Goal: Task Accomplishment & Management: Manage account settings

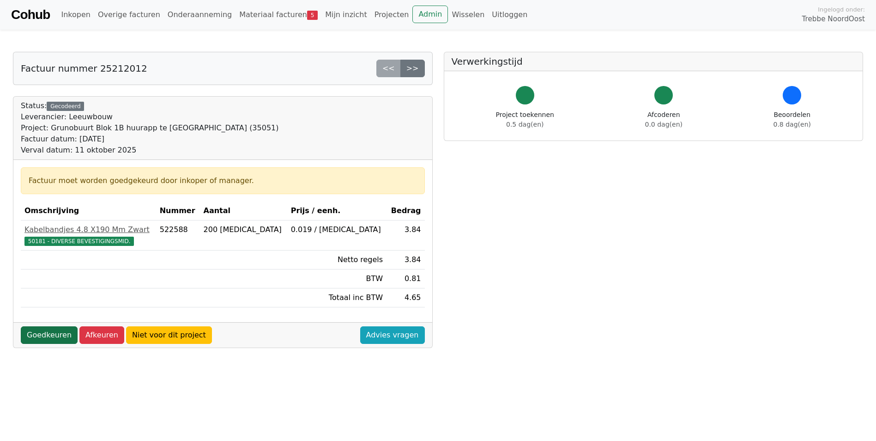
click at [48, 334] on link "Goedkeuren" at bounding box center [49, 335] width 57 height 18
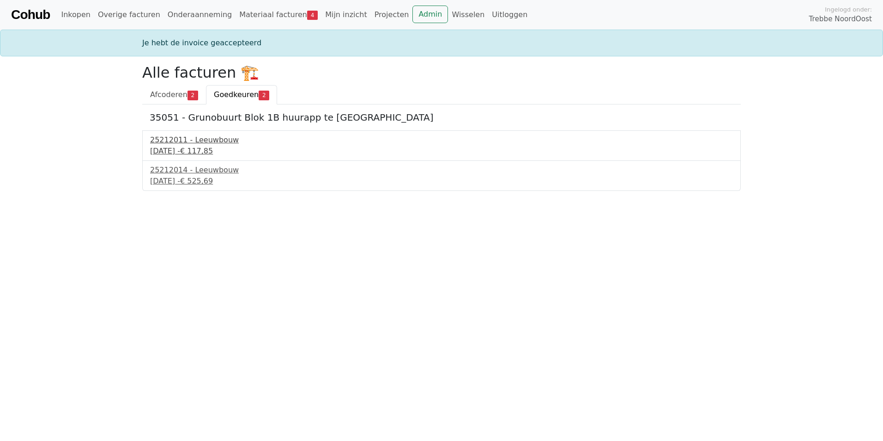
click at [190, 151] on div "[DATE] - € 117,85" at bounding box center [441, 151] width 583 height 11
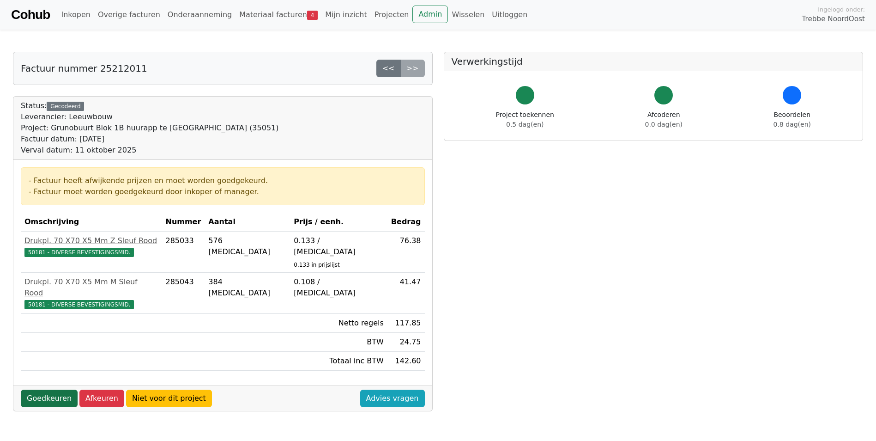
click at [64, 389] on link "Goedkeuren" at bounding box center [49, 398] width 57 height 18
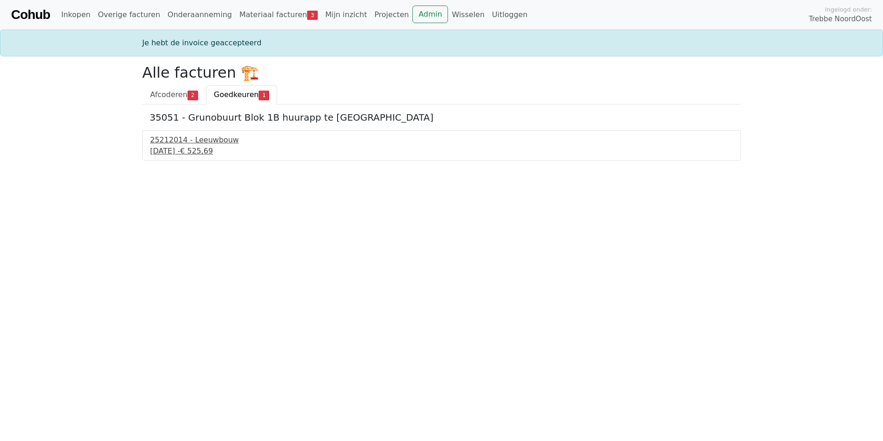
click at [200, 152] on div "11 september 2025 - € 525,69" at bounding box center [441, 151] width 583 height 11
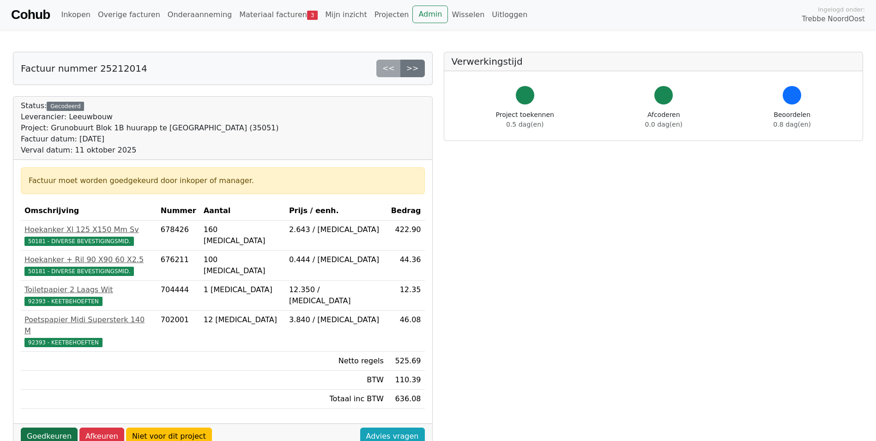
click at [53, 427] on link "Goedkeuren" at bounding box center [49, 436] width 57 height 18
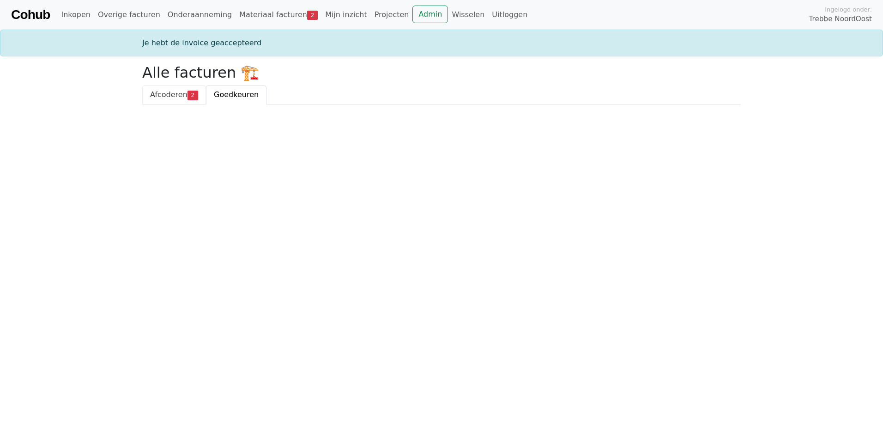
click at [181, 93] on span "Afcoderen" at bounding box center [168, 94] width 37 height 9
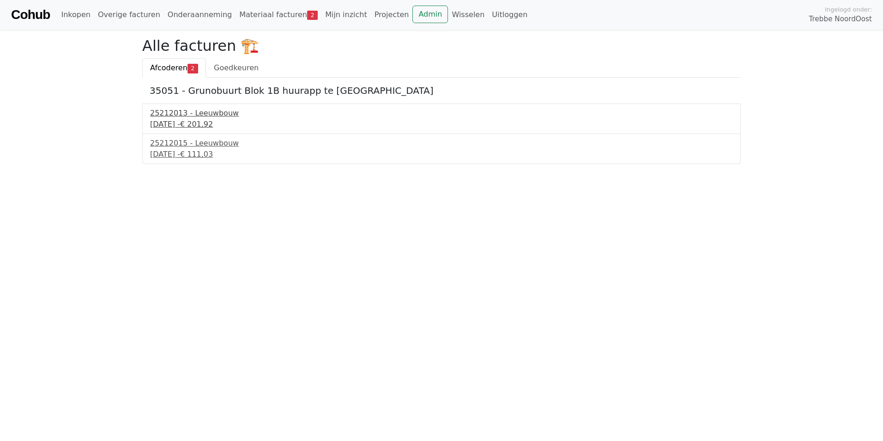
click at [183, 121] on div "[DATE] - € 201,92" at bounding box center [441, 124] width 583 height 11
click at [183, 144] on div "25212015 - Leeuwbouw" at bounding box center [441, 143] width 583 height 11
